Goal: Task Accomplishment & Management: Use online tool/utility

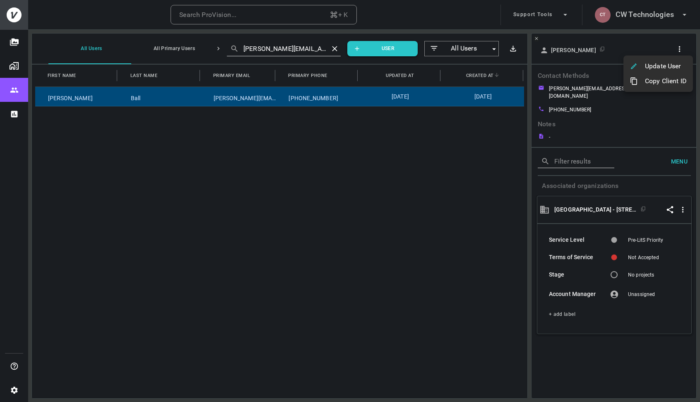
click at [640, 13] on div at bounding box center [350, 201] width 700 height 402
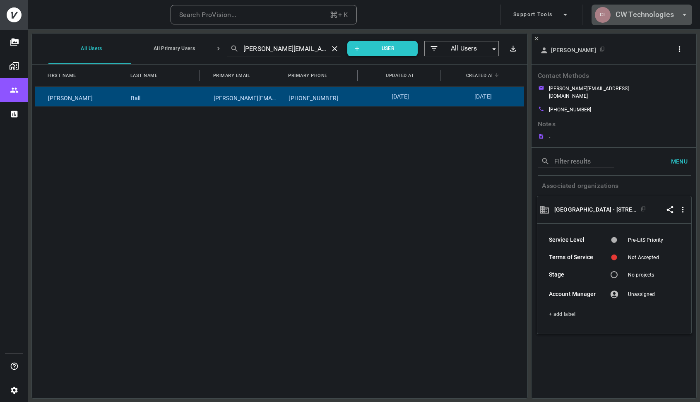
click at [652, 14] on h6 "CW Technologies" at bounding box center [644, 15] width 58 height 12
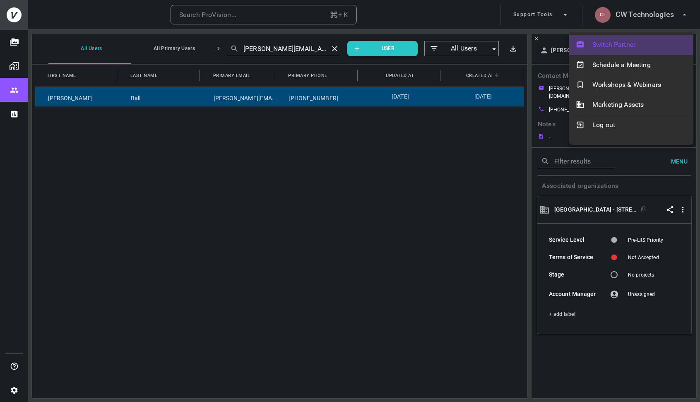
click at [618, 46] on span "Switch Partner" at bounding box center [639, 45] width 94 height 10
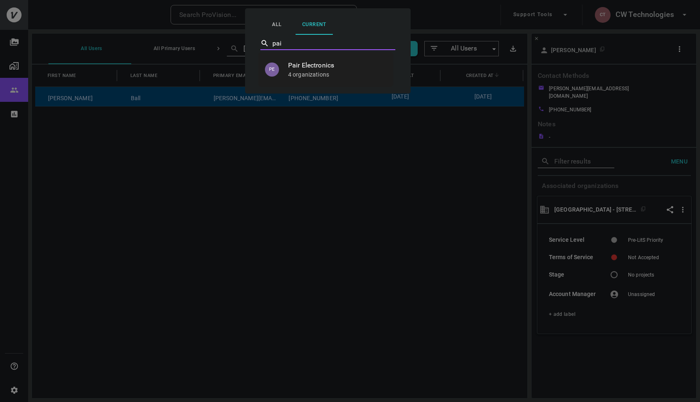
type input "pair"
click at [333, 77] on p "4 organizations" at bounding box center [337, 74] width 98 height 8
